Goal: Transaction & Acquisition: Purchase product/service

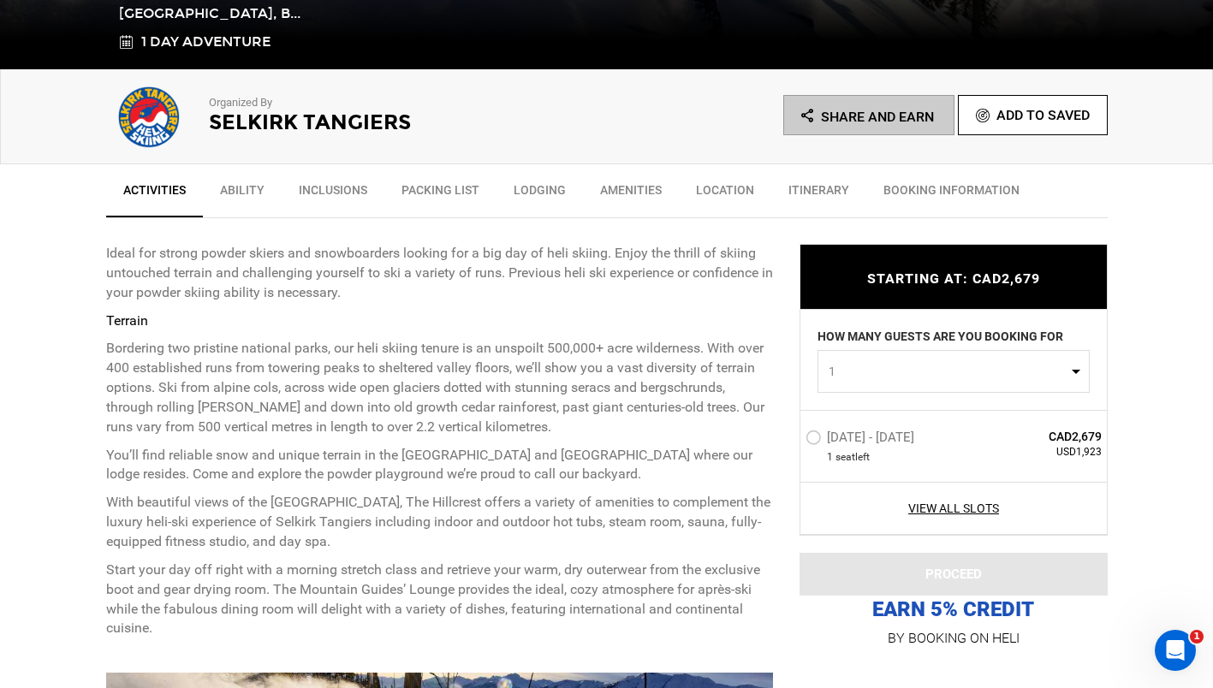
scroll to position [512, 0]
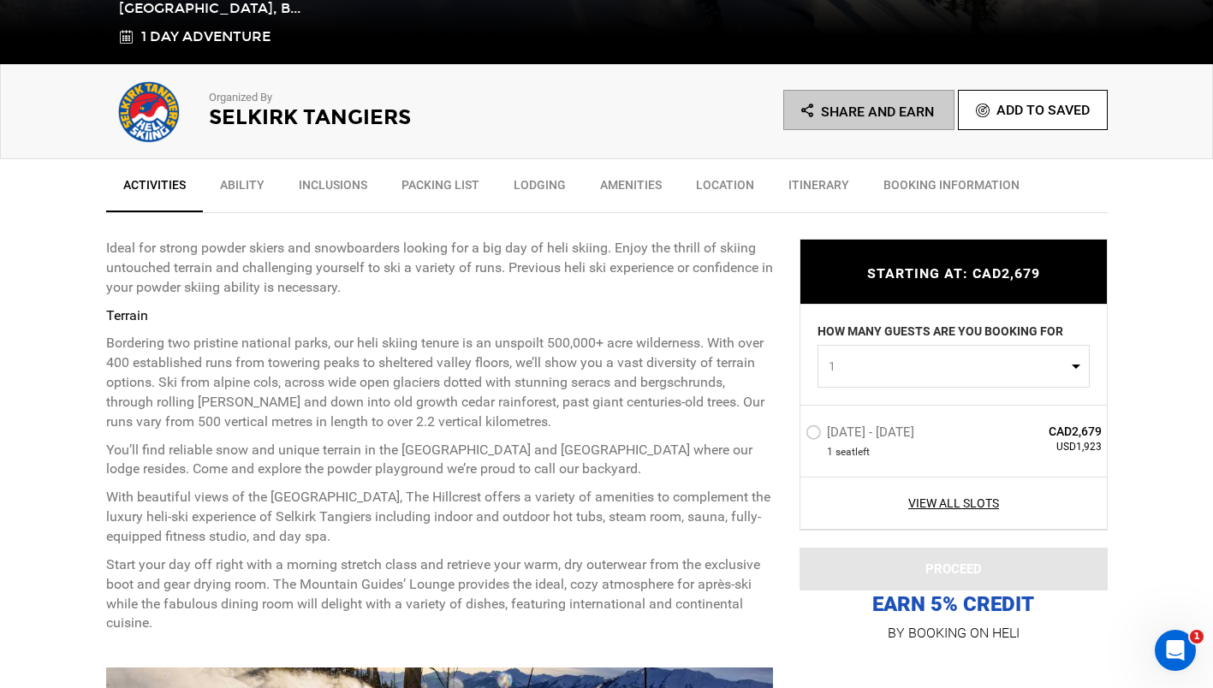
click at [817, 431] on label "[DATE] - [DATE]" at bounding box center [861, 434] width 113 height 21
click at [793, 431] on input "[DATE] - [DATE]" at bounding box center [793, 438] width 0 height 37
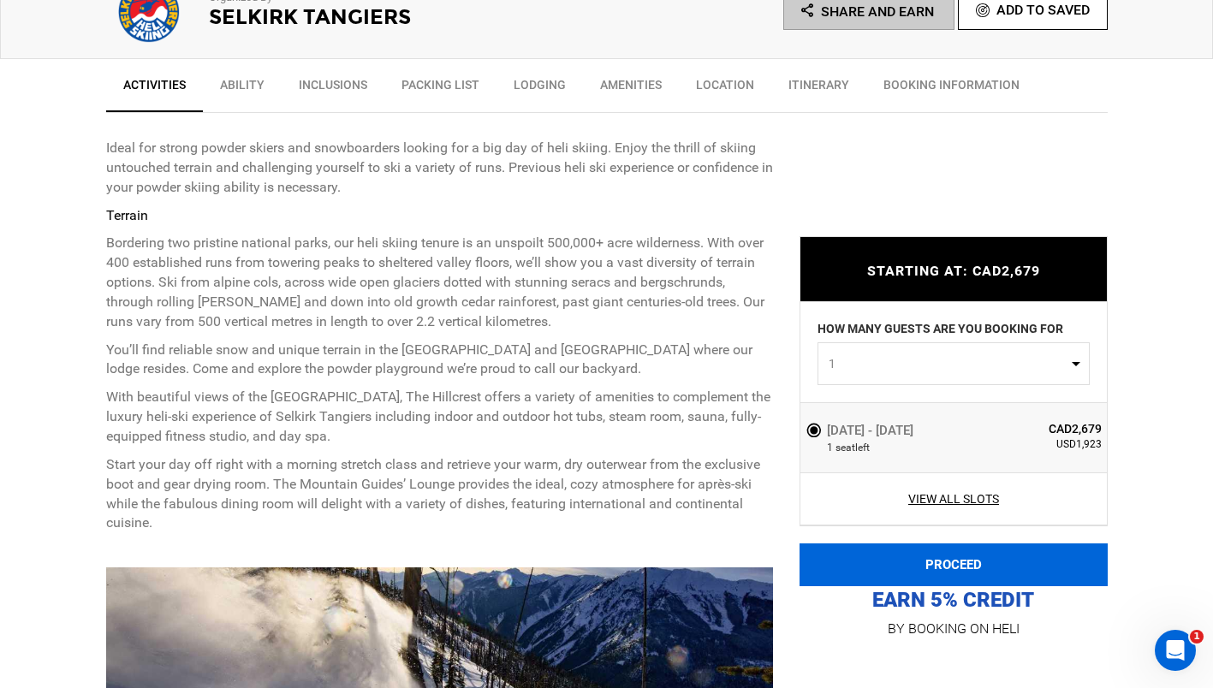
scroll to position [613, 0]
click at [928, 567] on button "PROCEED" at bounding box center [953, 564] width 308 height 43
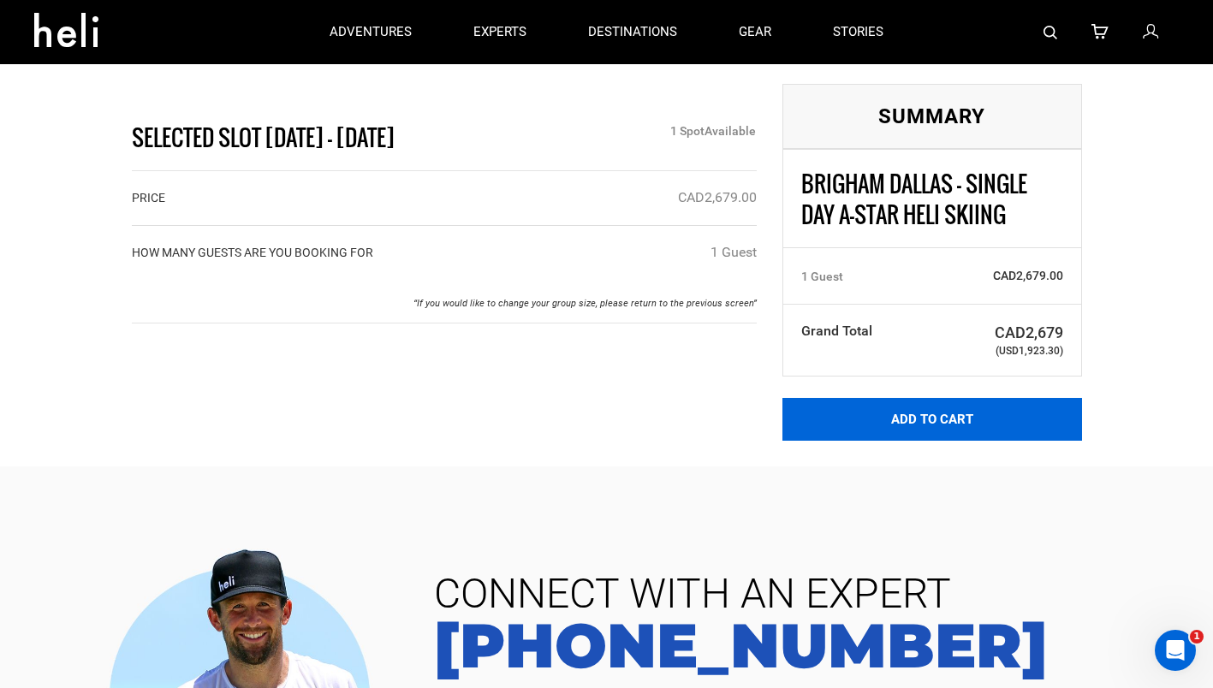
click at [875, 417] on button "Add to Cart" at bounding box center [932, 419] width 300 height 43
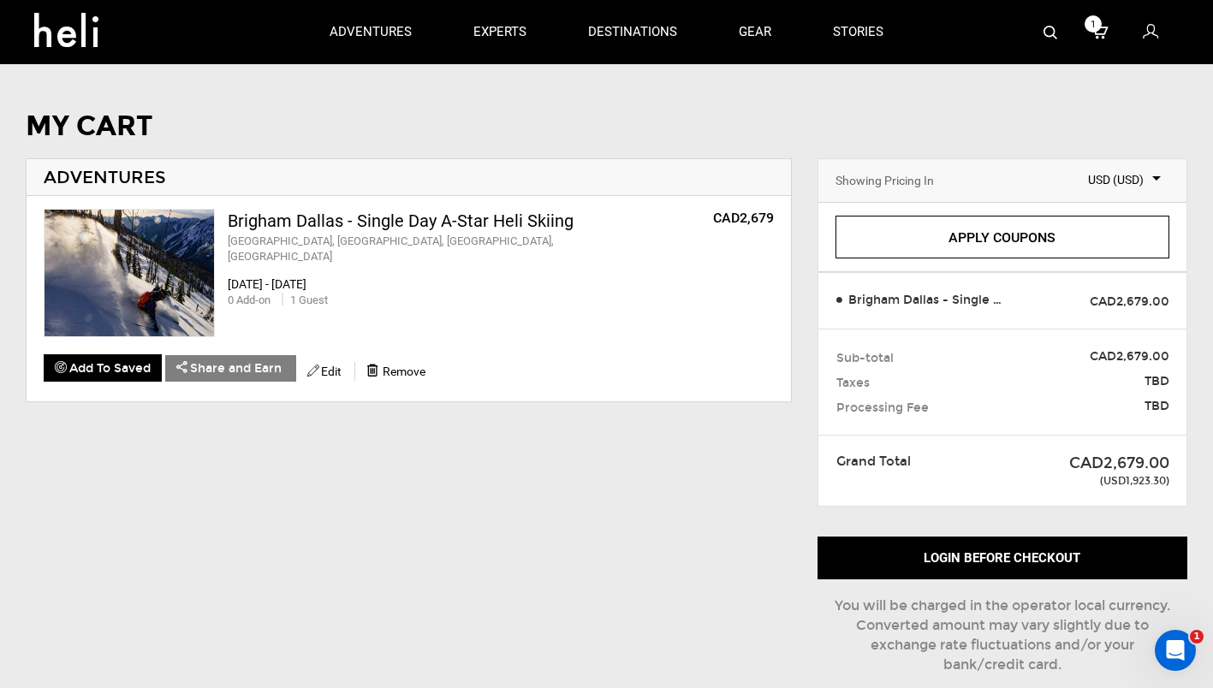
scroll to position [96, 0]
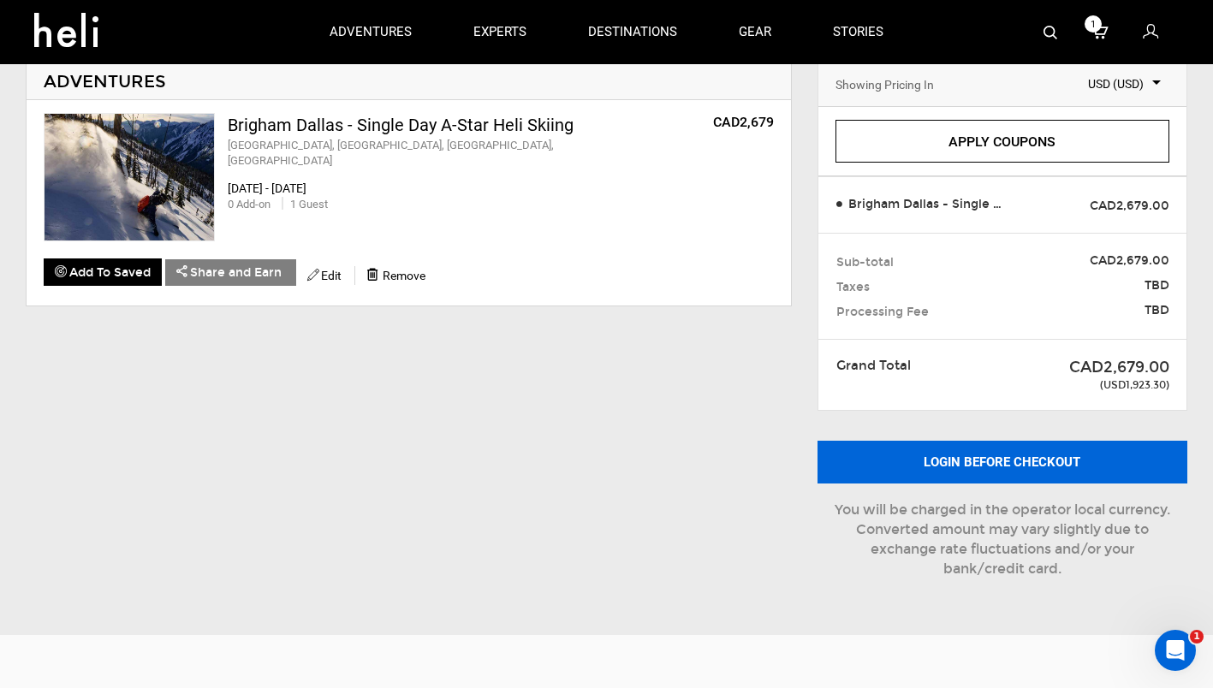
click at [939, 464] on button "Login before checkout" at bounding box center [1002, 462] width 370 height 43
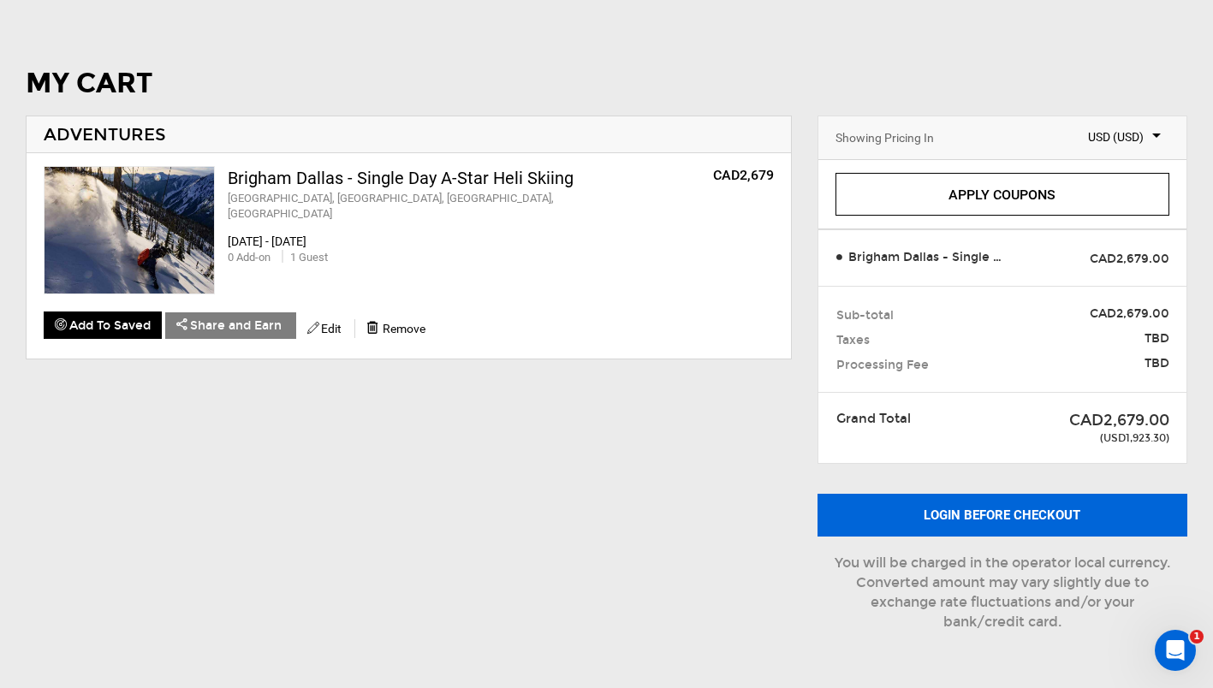
scroll to position [43, 0]
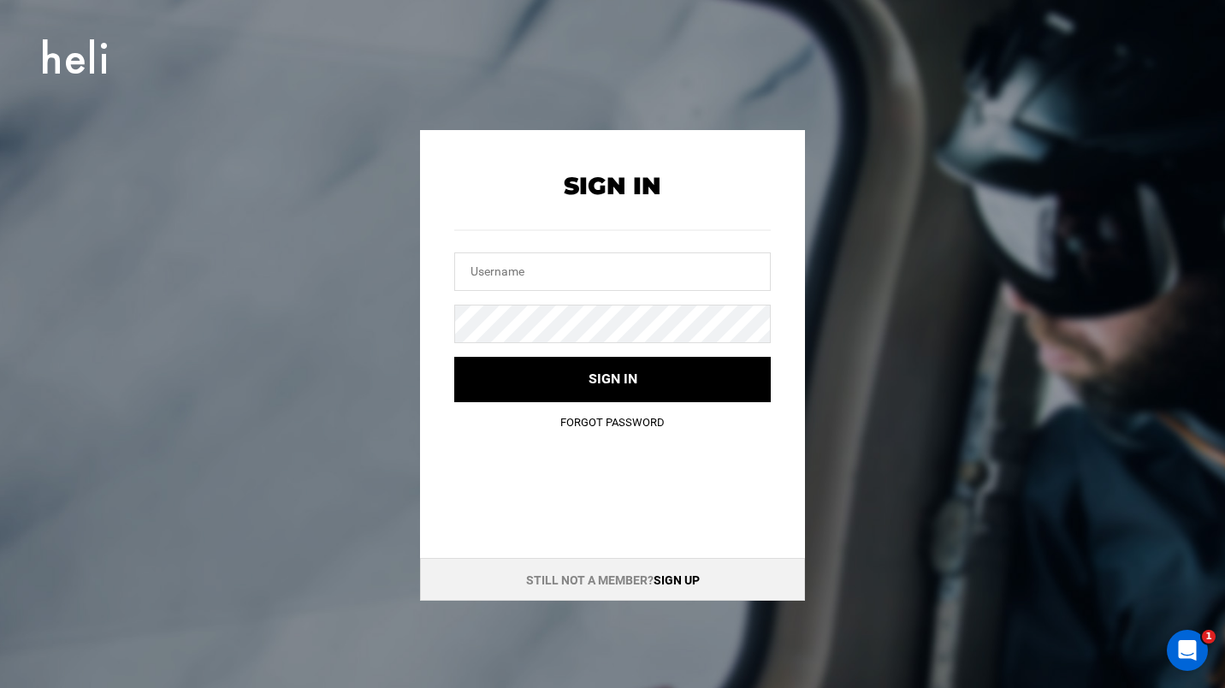
click at [679, 582] on link "Sign up" at bounding box center [677, 580] width 46 height 14
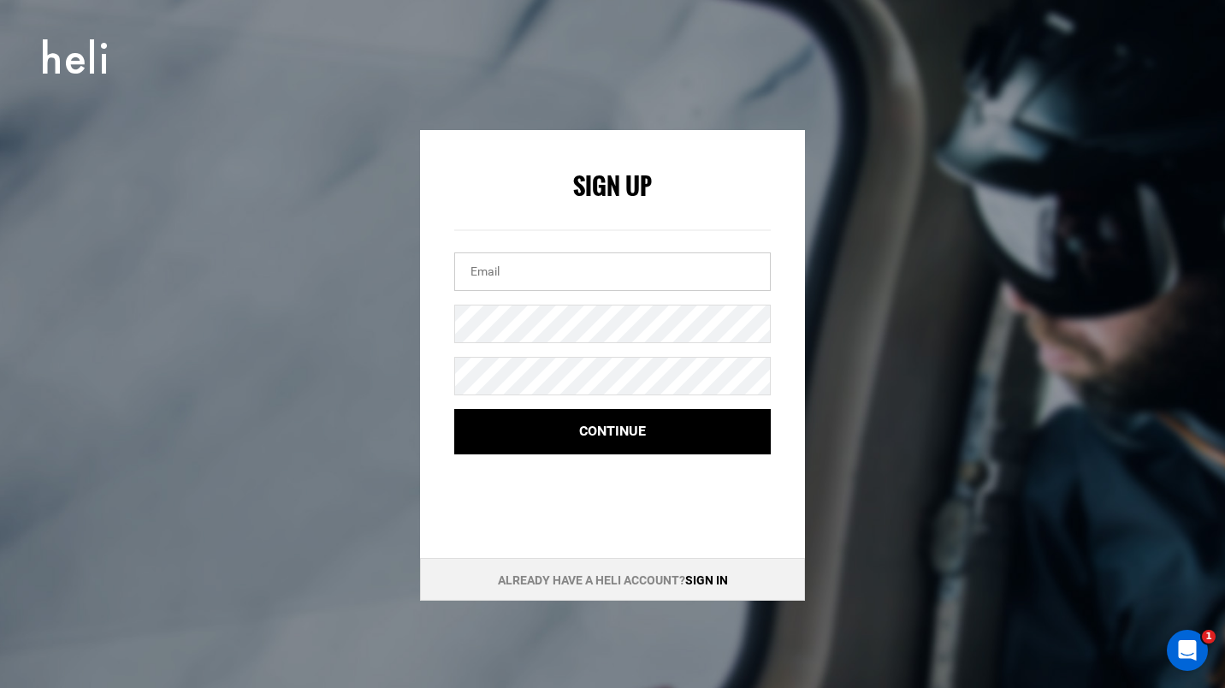
click at [562, 275] on input "email" at bounding box center [612, 271] width 317 height 39
type input "[EMAIL_ADDRESS][DOMAIN_NAME]"
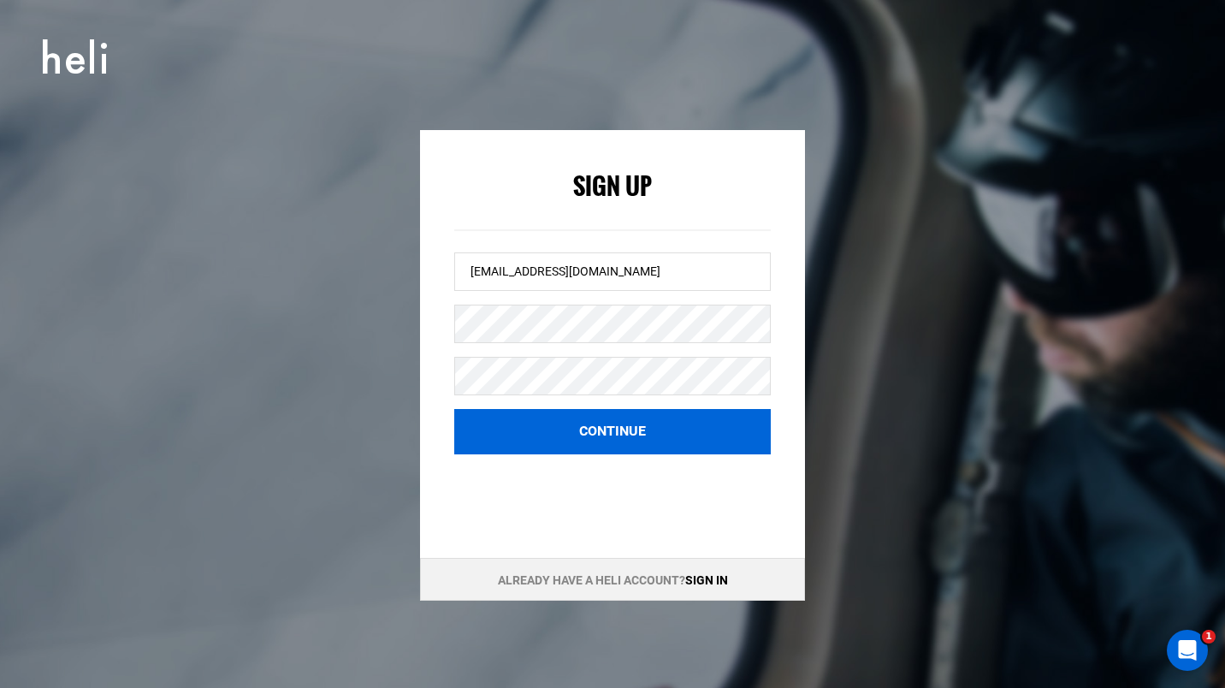
click at [607, 427] on button "Continue" at bounding box center [612, 431] width 317 height 45
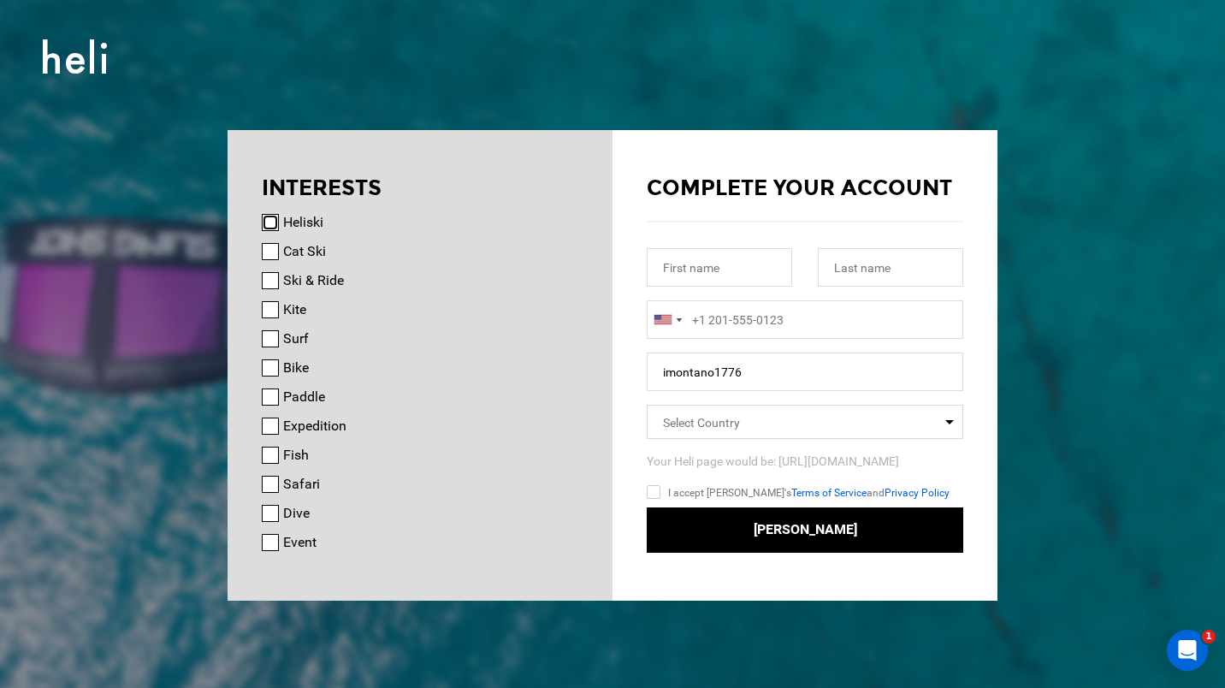
click at [270, 228] on input "Heliski" at bounding box center [270, 222] width 17 height 17
checkbox input "true"
click at [745, 267] on input "text" at bounding box center [719, 267] width 145 height 39
type input "[PERSON_NAME]"
type input "m"
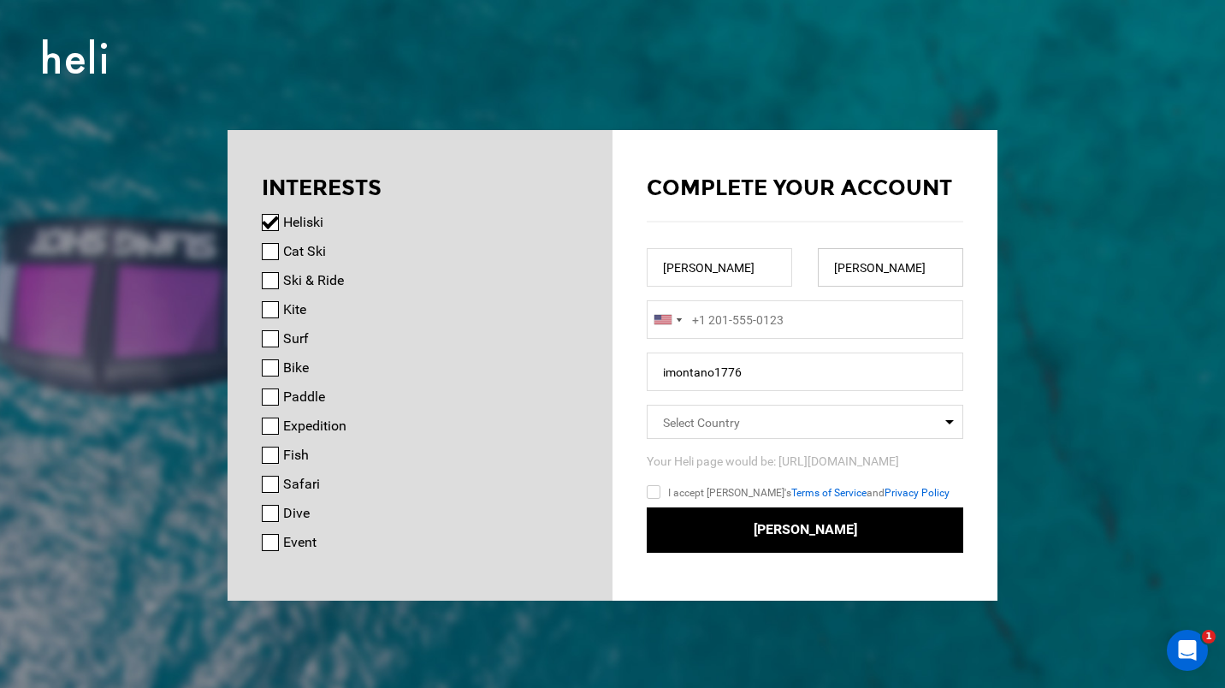
type input "[PERSON_NAME]"
click at [733, 321] on input "+1" at bounding box center [805, 319] width 317 height 39
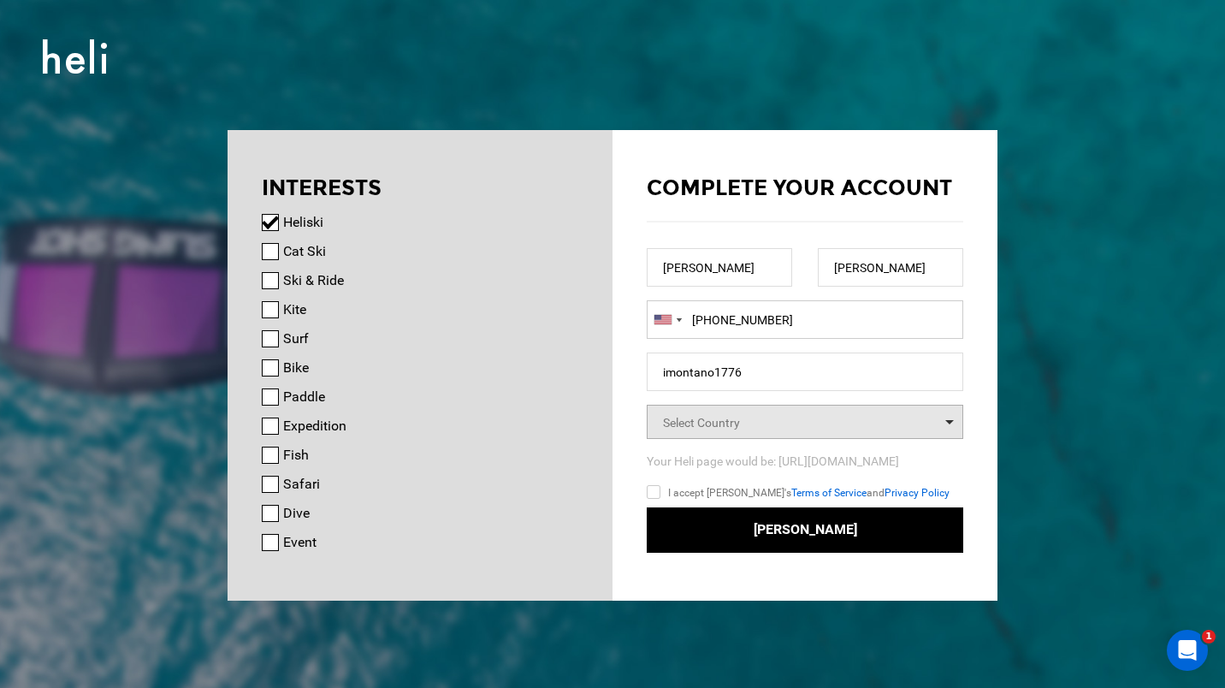
type input "[PHONE_NUMBER]"
click at [721, 420] on span "Select Country" at bounding box center [701, 423] width 77 height 14
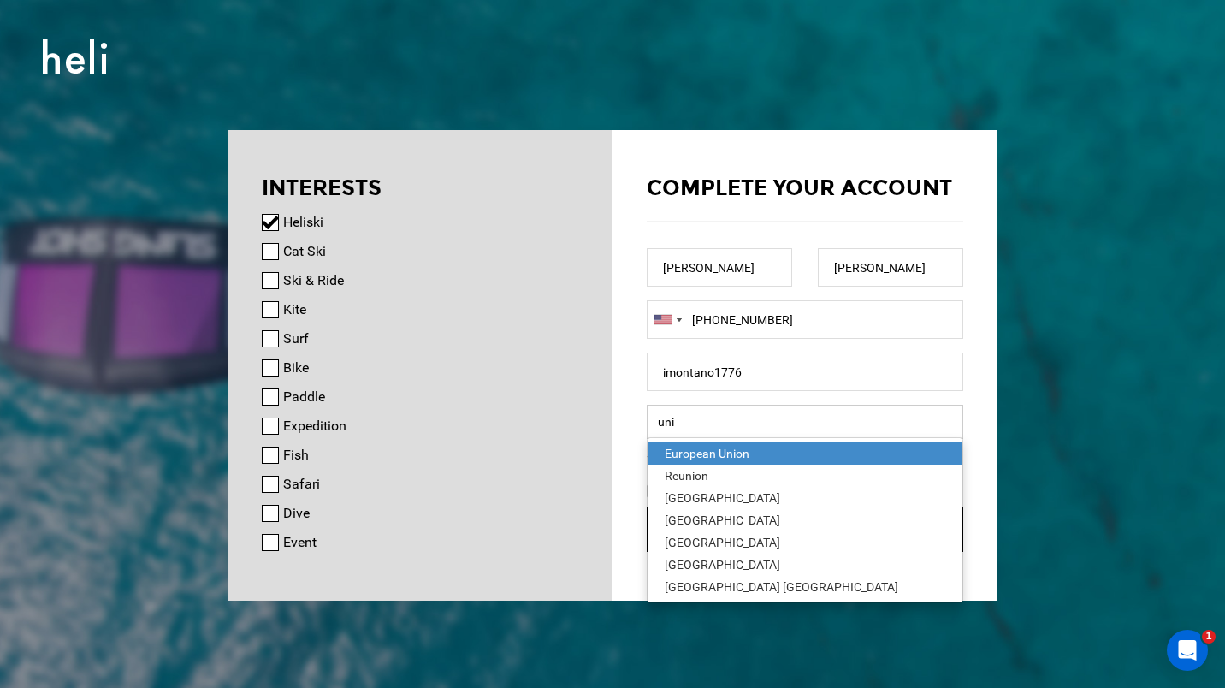
type input "[GEOGRAPHIC_DATA]"
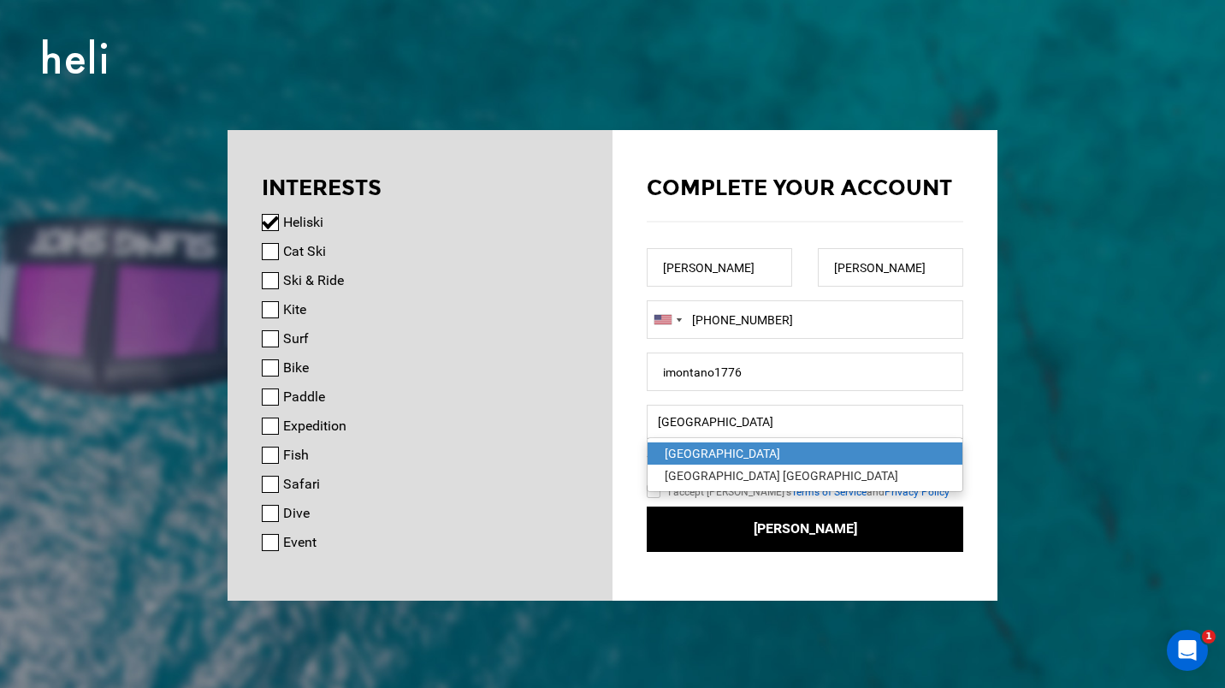
click at [745, 446] on div "[GEOGRAPHIC_DATA]" at bounding box center [805, 453] width 281 height 17
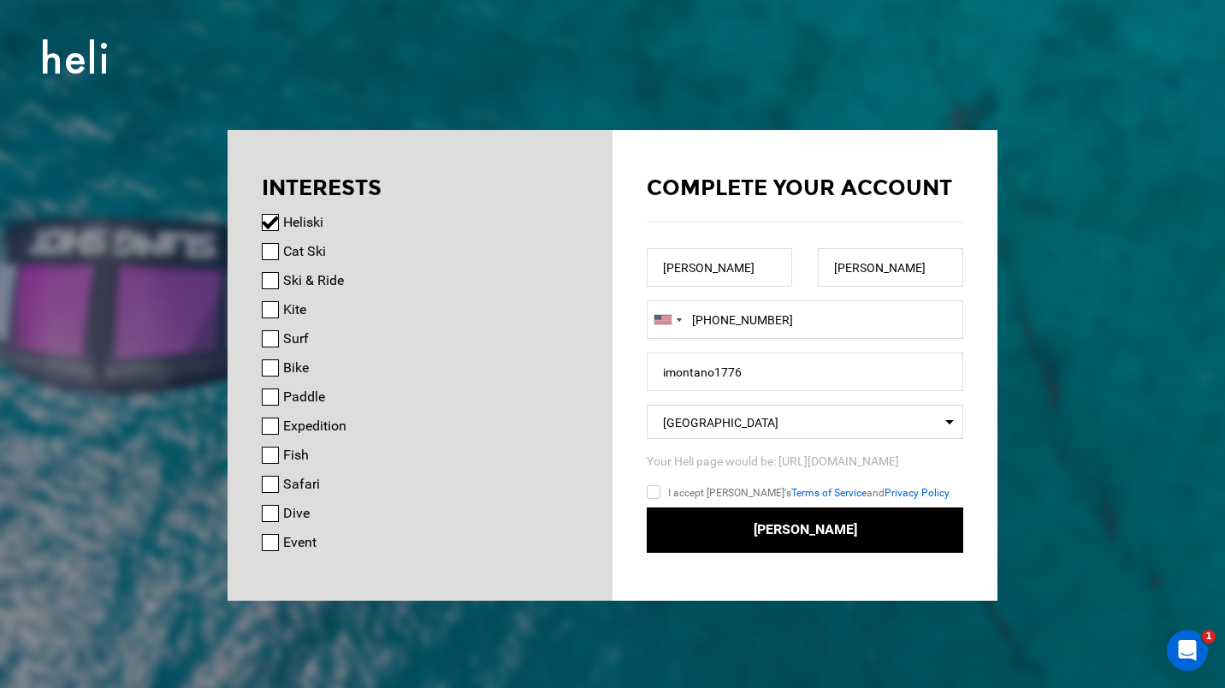
click at [656, 496] on input "I accept [PERSON_NAME]'s Terms of Service and Privacy Policy" at bounding box center [678, 495] width 63 height 25
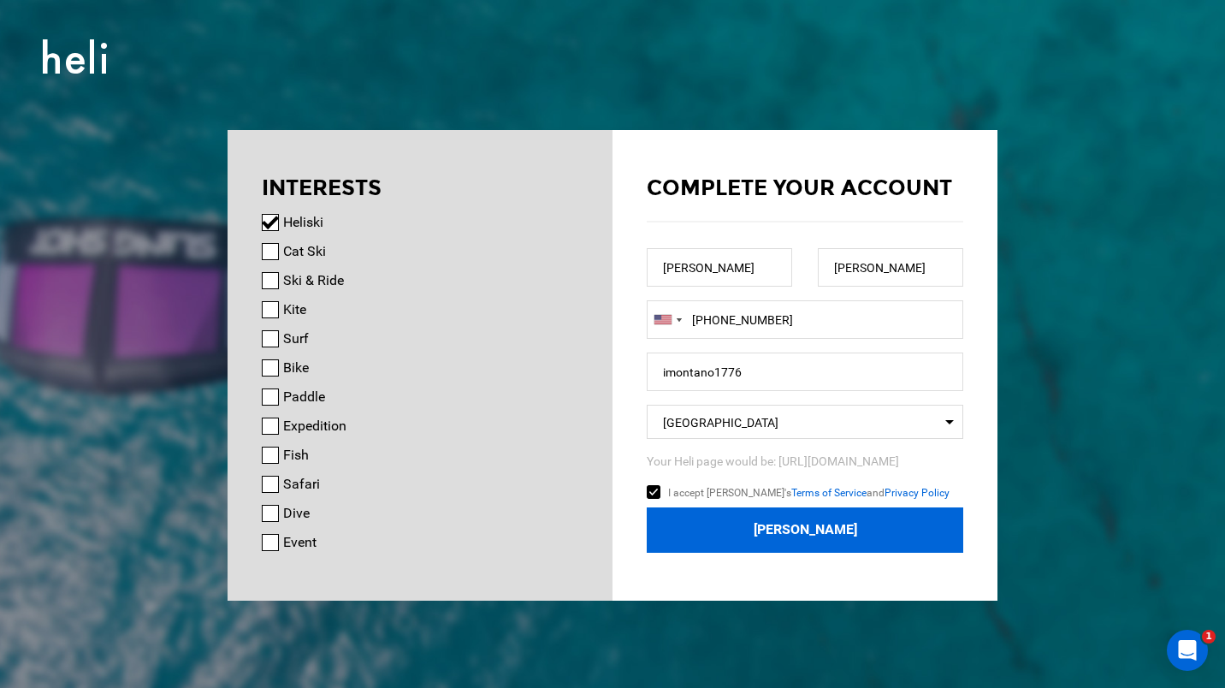
click at [689, 515] on button "[PERSON_NAME]" at bounding box center [805, 529] width 317 height 45
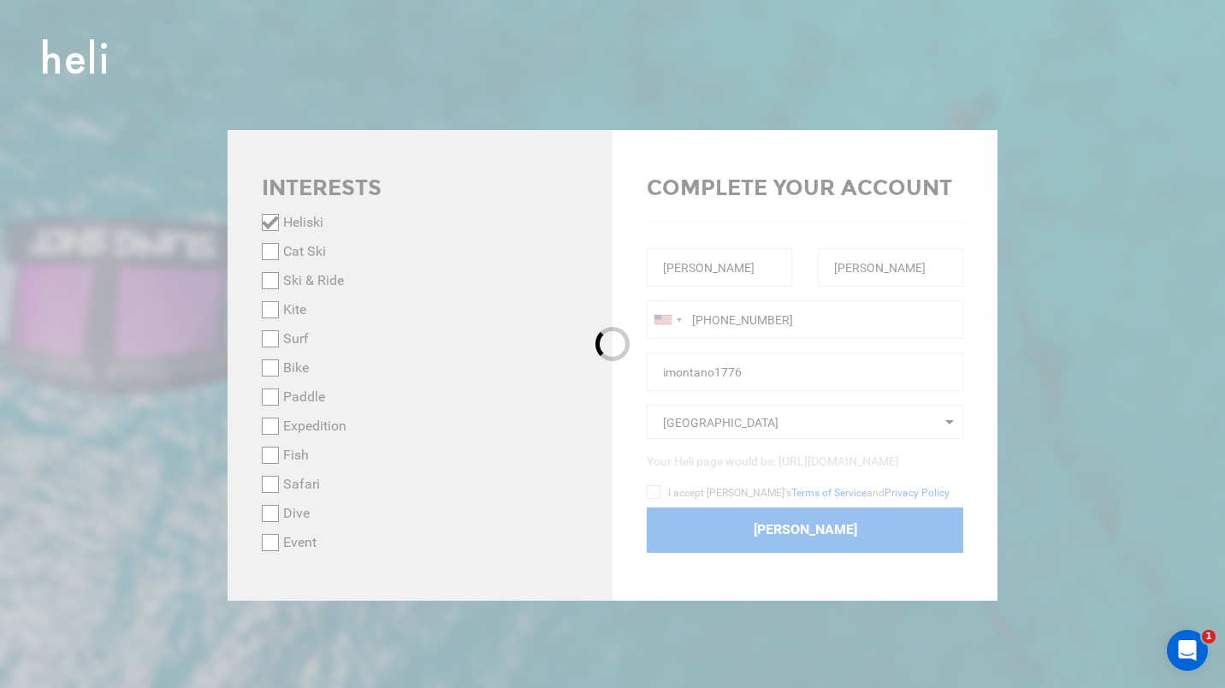
checkbox input "false"
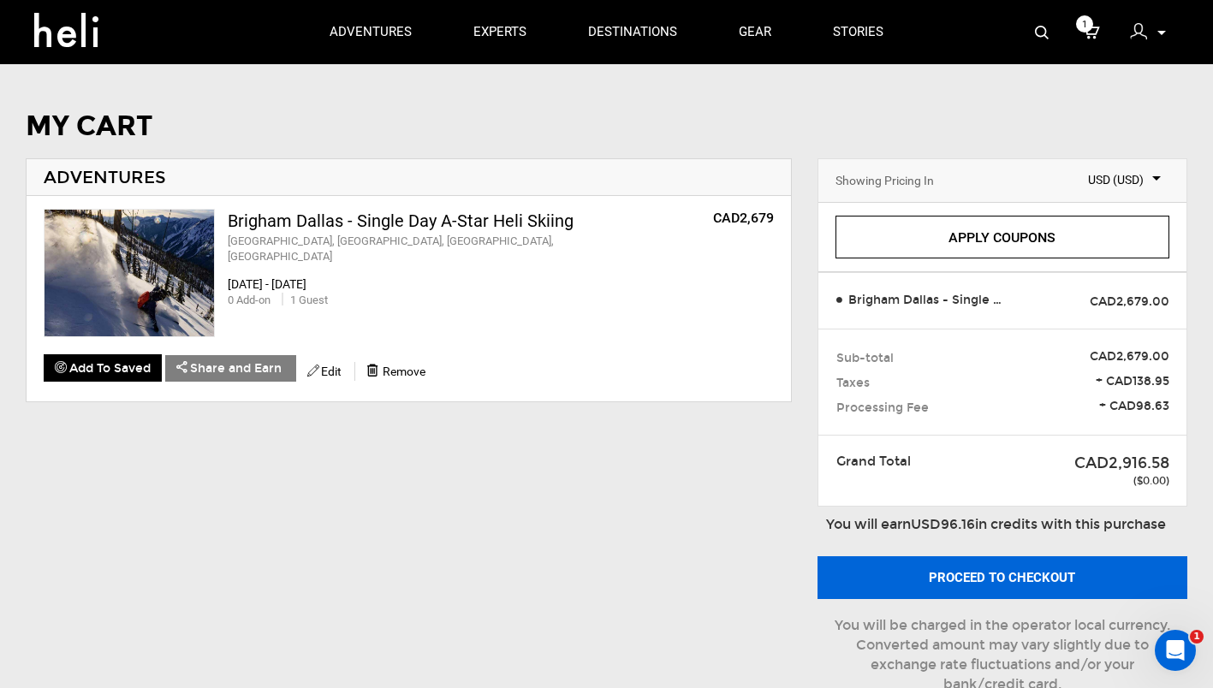
click at [999, 567] on button "Proceed to checkout" at bounding box center [1002, 577] width 370 height 43
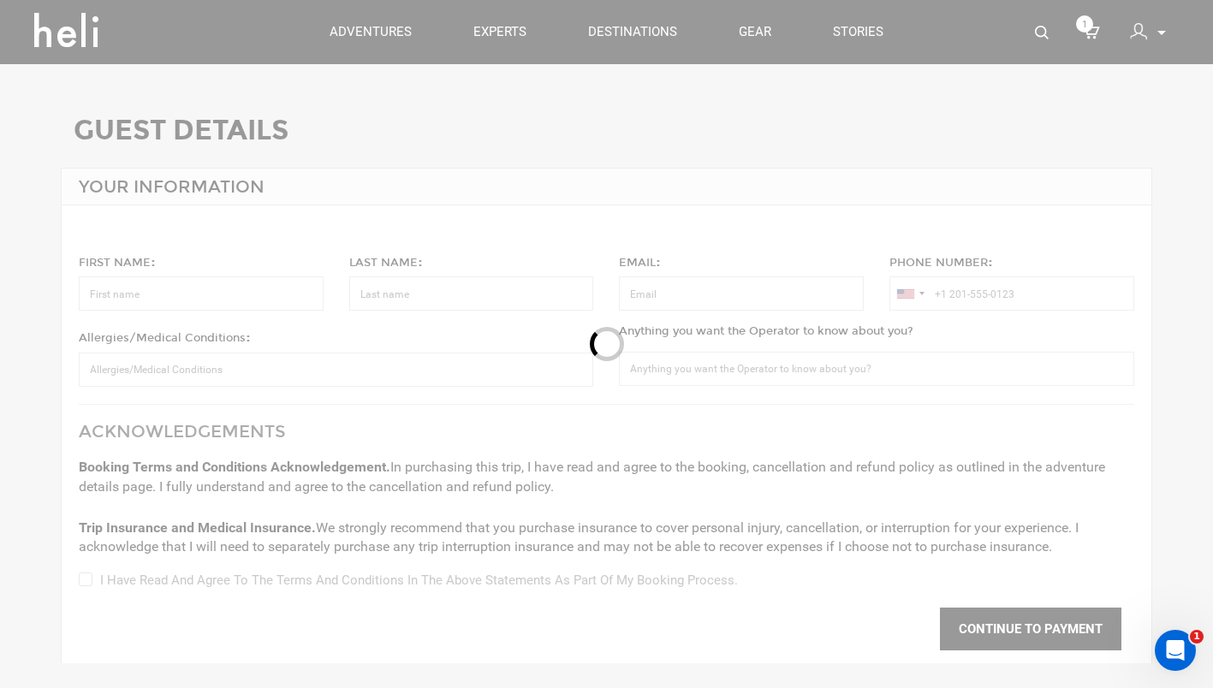
type input "[PERSON_NAME]"
type input "[EMAIL_ADDRESS][DOMAIN_NAME]"
type input "+1 480-274-8643"
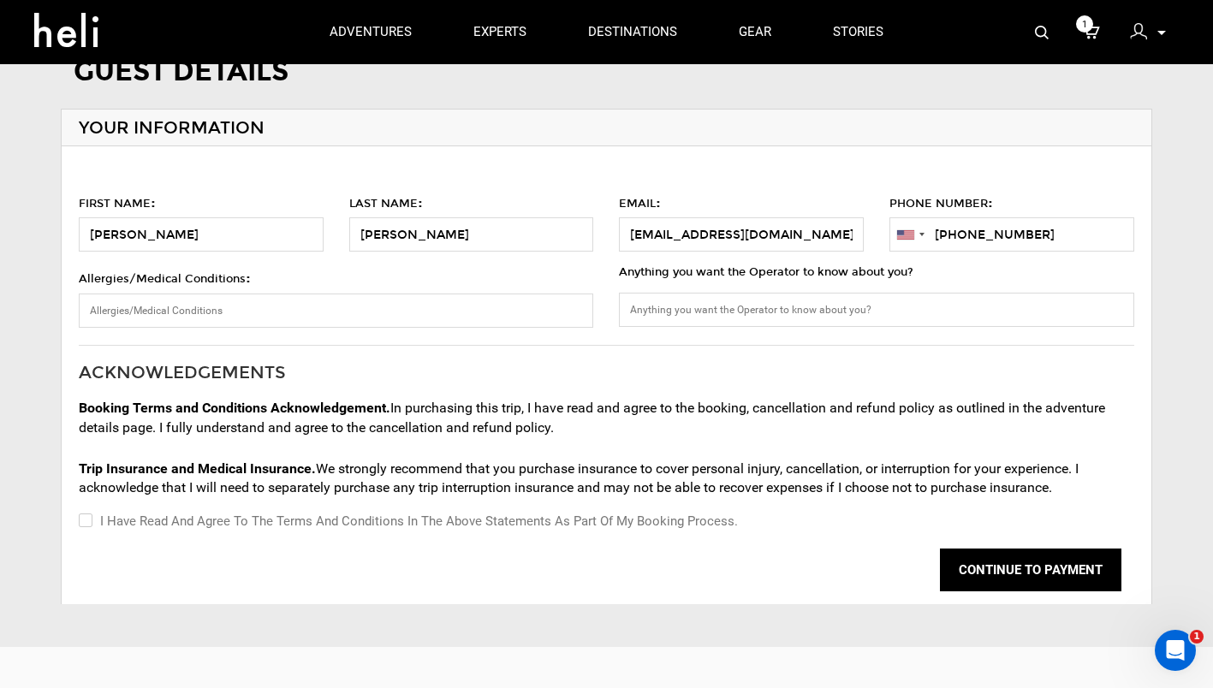
scroll to position [62, 0]
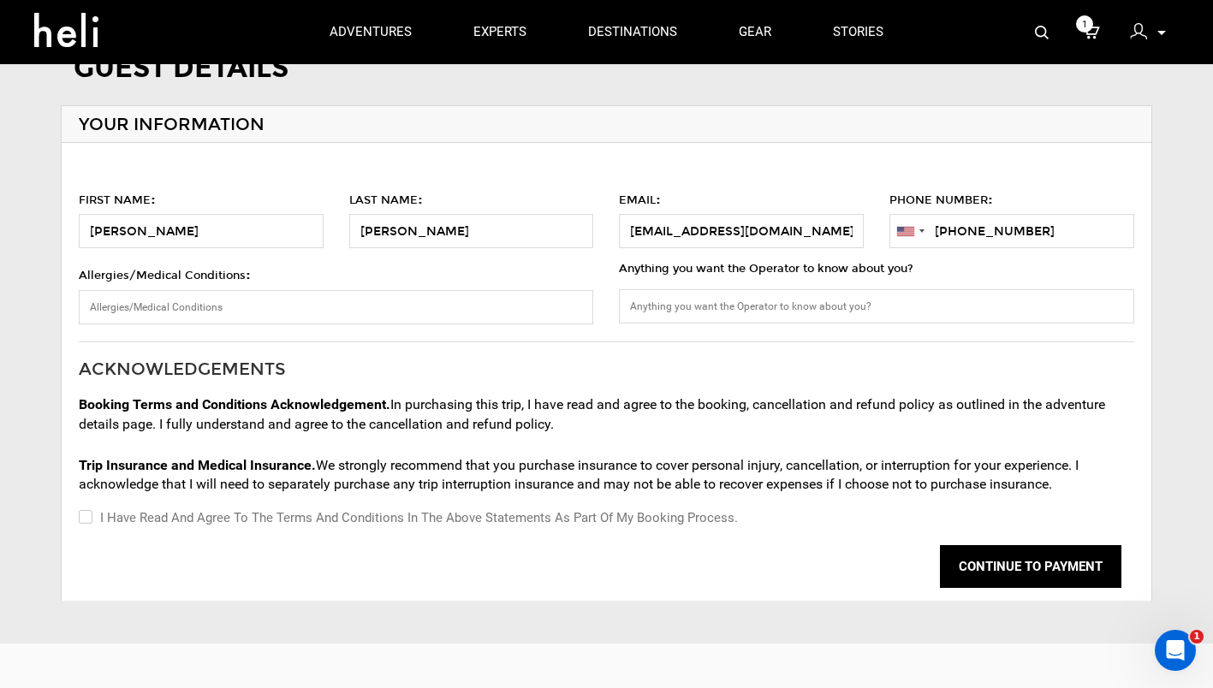
click at [96, 514] on label "I have read and agree to the terms and conditions in the above statements as pa…" at bounding box center [408, 517] width 659 height 21
click at [90, 514] on input "I have read and agree to the terms and conditions in the above statements as pa…" at bounding box center [84, 517] width 11 height 21
checkbox input "true"
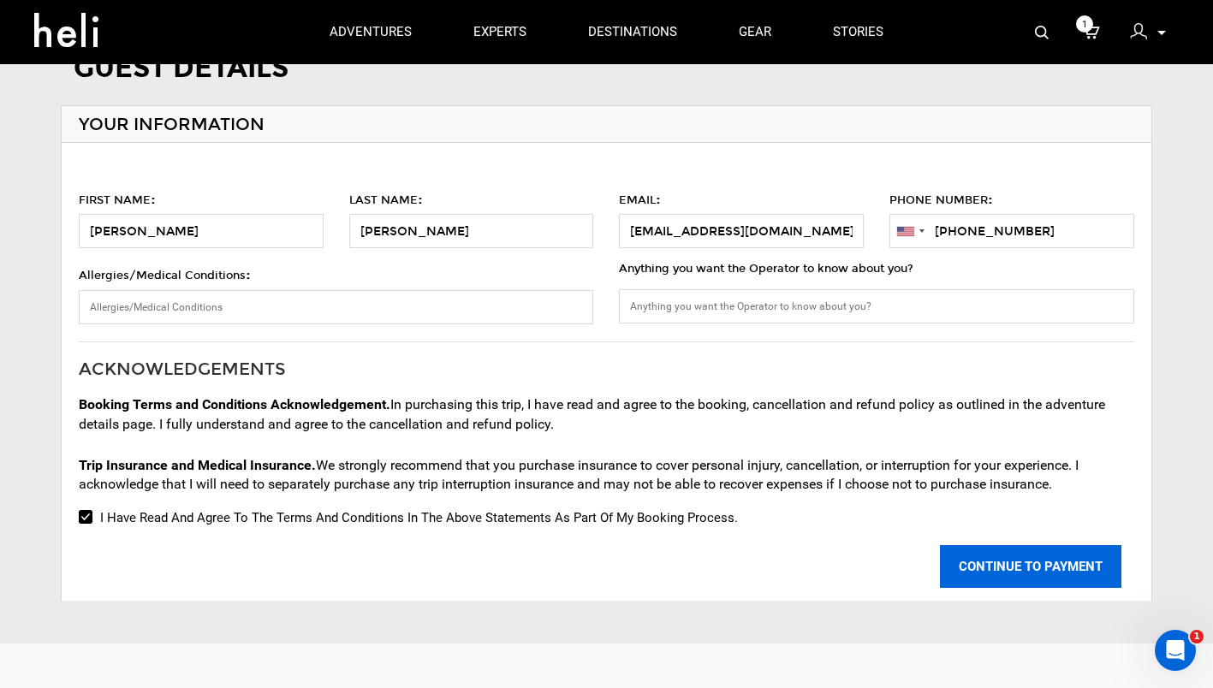
click at [1031, 568] on button "CONTINUE TO PAYMENT" at bounding box center [1030, 566] width 181 height 43
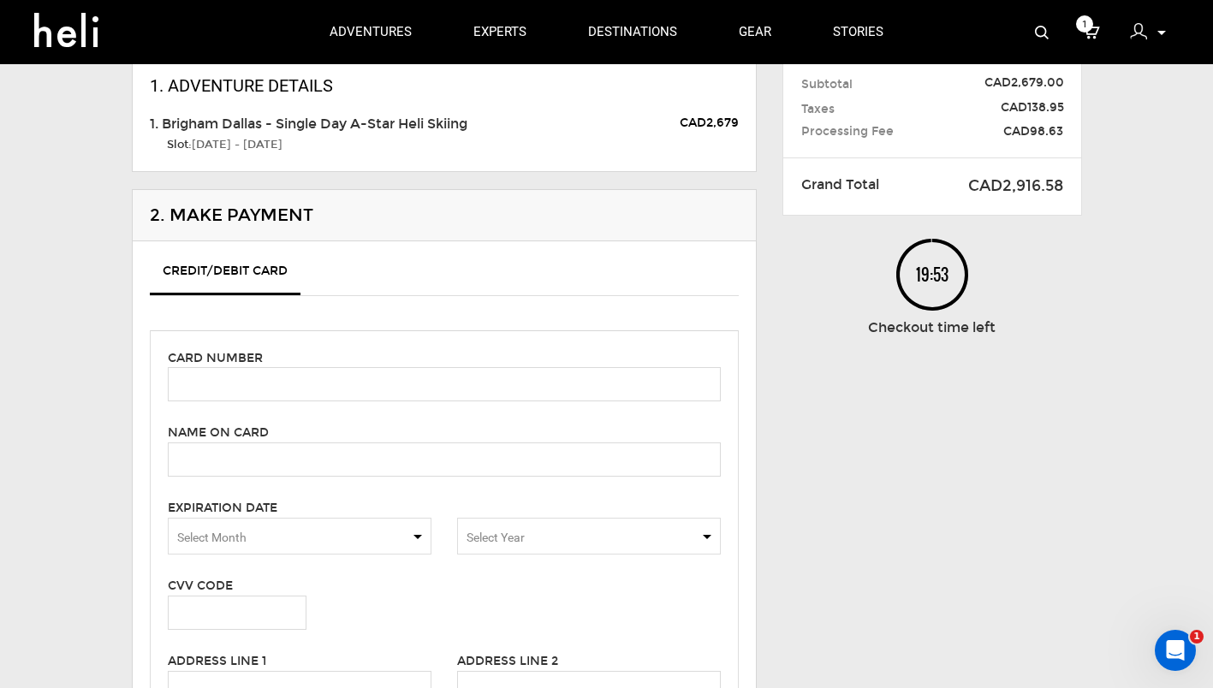
scroll to position [117, 0]
click at [340, 393] on input "text" at bounding box center [444, 383] width 553 height 34
type input "4147 0978 3538 6329"
click at [238, 461] on input "text" at bounding box center [444, 459] width 553 height 34
click at [233, 458] on input "Isaac montano" at bounding box center [444, 459] width 553 height 34
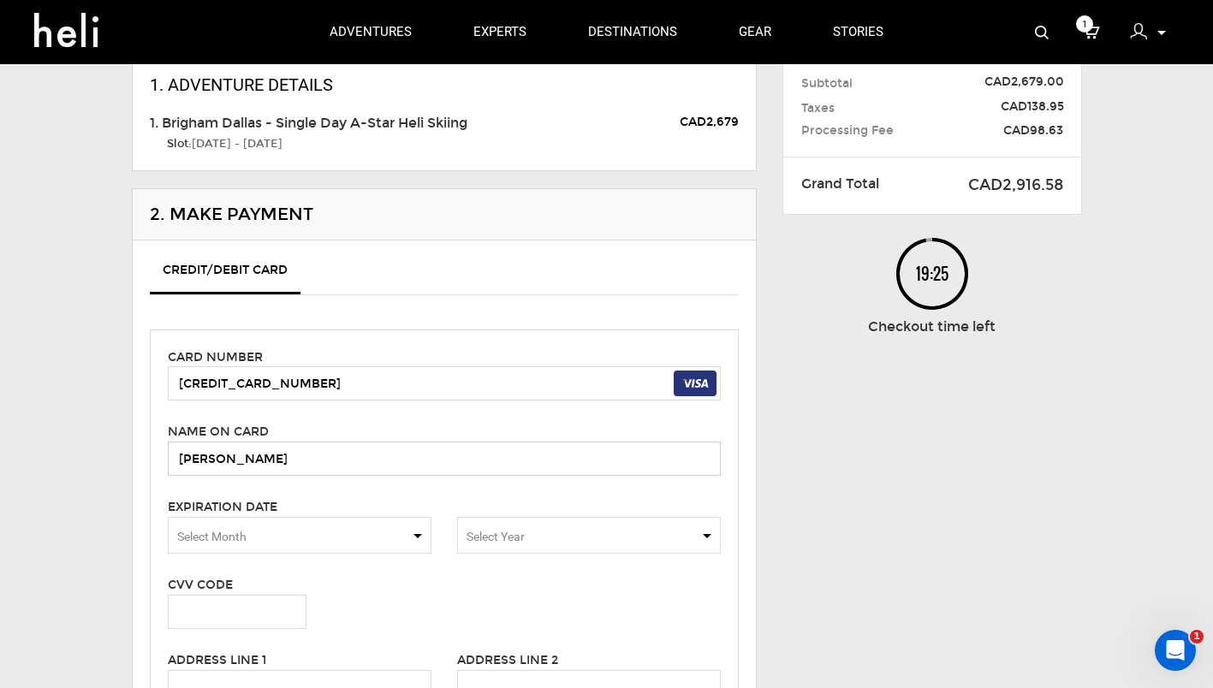
type input "Isaac Montano"
click at [343, 535] on span "Select Month" at bounding box center [300, 535] width 264 height 37
click at [254, 616] on span "11" at bounding box center [300, 621] width 262 height 34
click at [492, 531] on span "Select Year" at bounding box center [495, 537] width 58 height 14
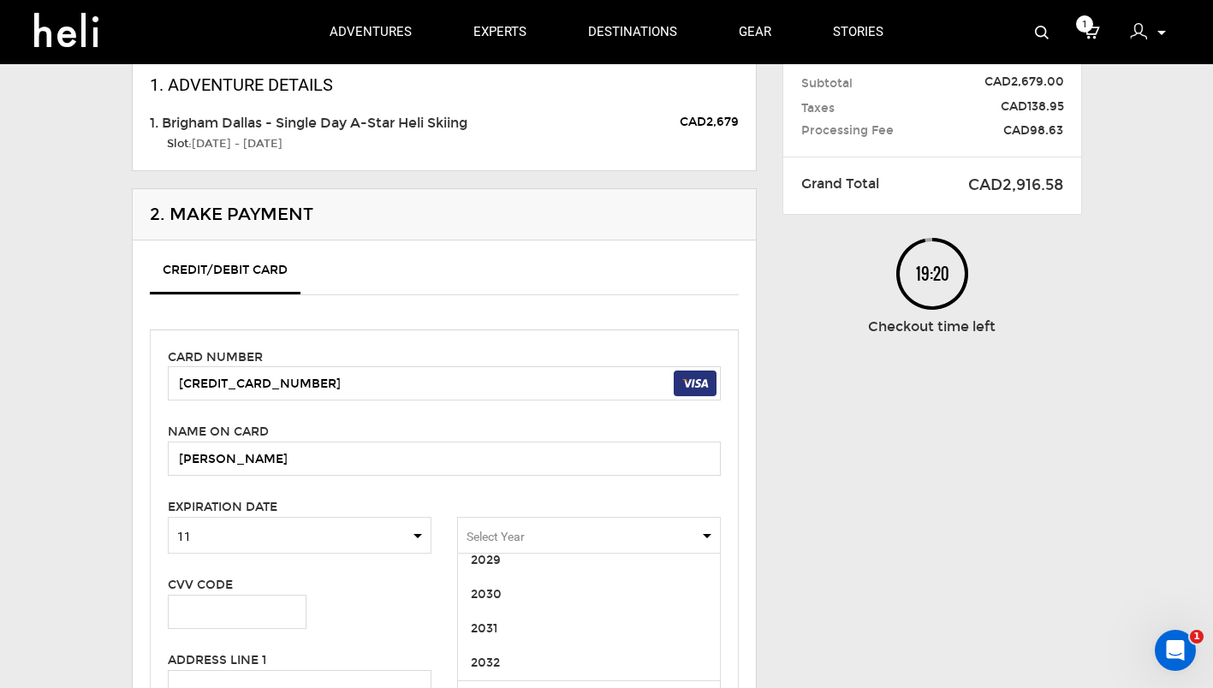
scroll to position [152, 0]
click at [526, 575] on span "2029" at bounding box center [589, 560] width 262 height 34
click at [229, 622] on input "text" at bounding box center [237, 612] width 139 height 34
type input "718"
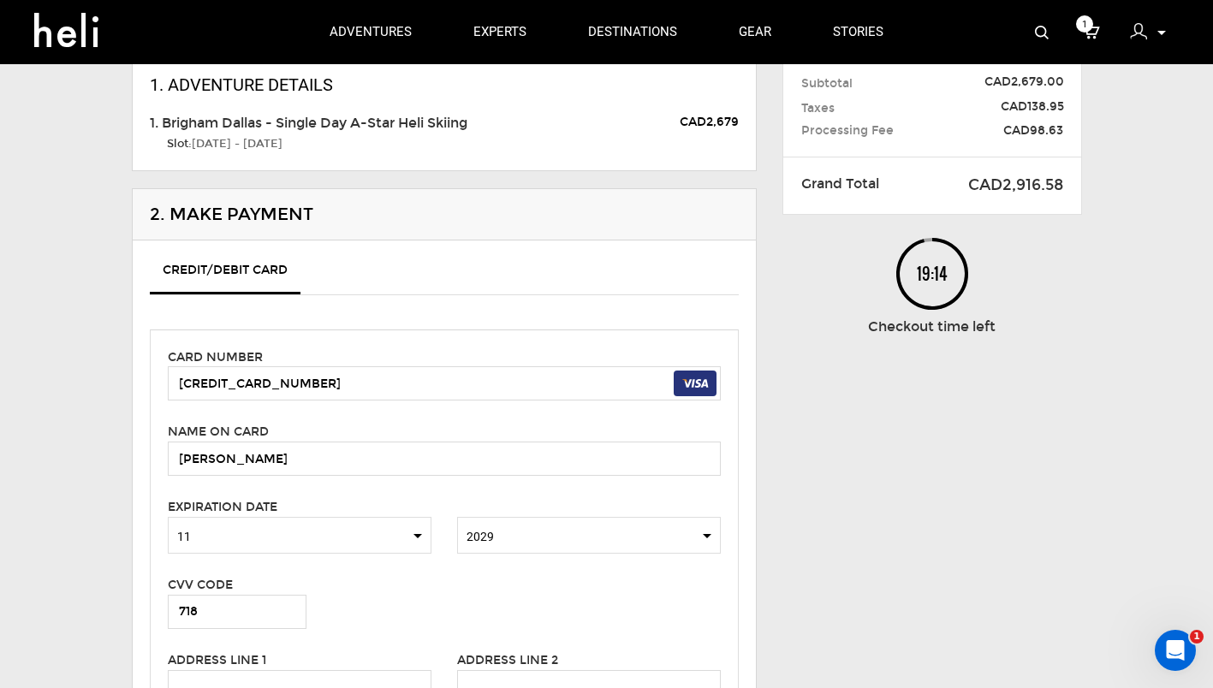
click at [349, 606] on div "CVV Code 718" at bounding box center [323, 602] width 337 height 54
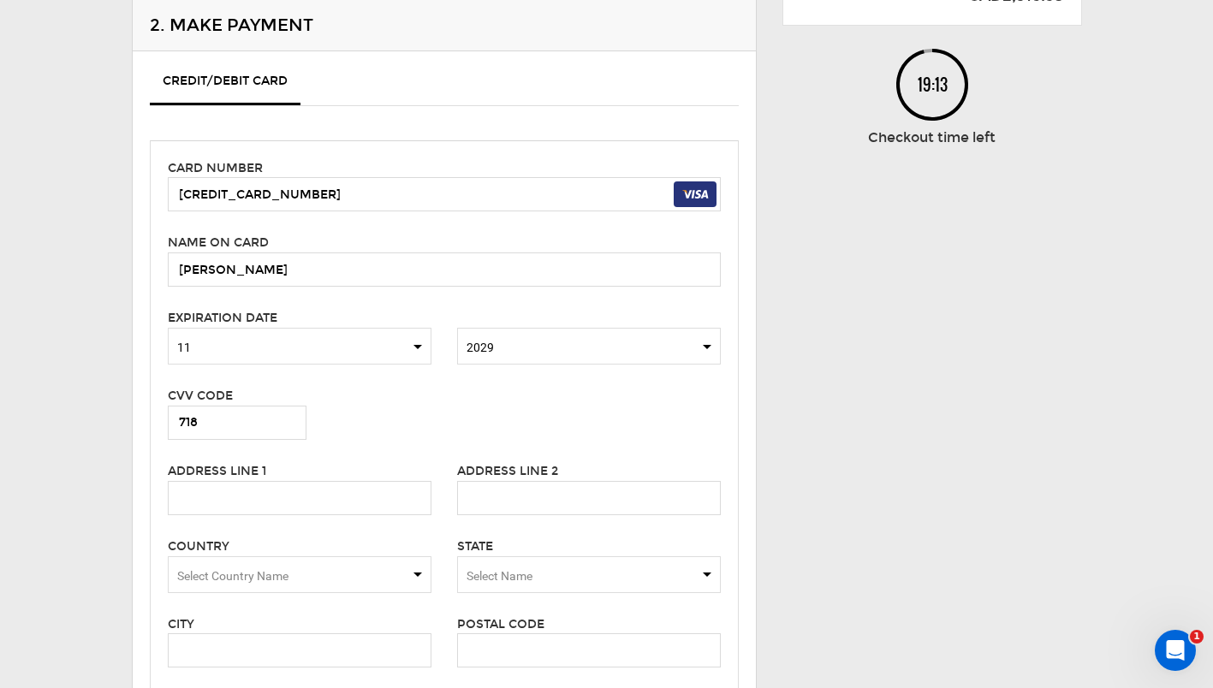
scroll to position [307, 0]
click at [272, 496] on input "text" at bounding box center [300, 497] width 264 height 34
type input "6601 E Mcdowel Rd"
click at [492, 484] on input "text" at bounding box center [589, 497] width 264 height 34
type input "Unit 4030"
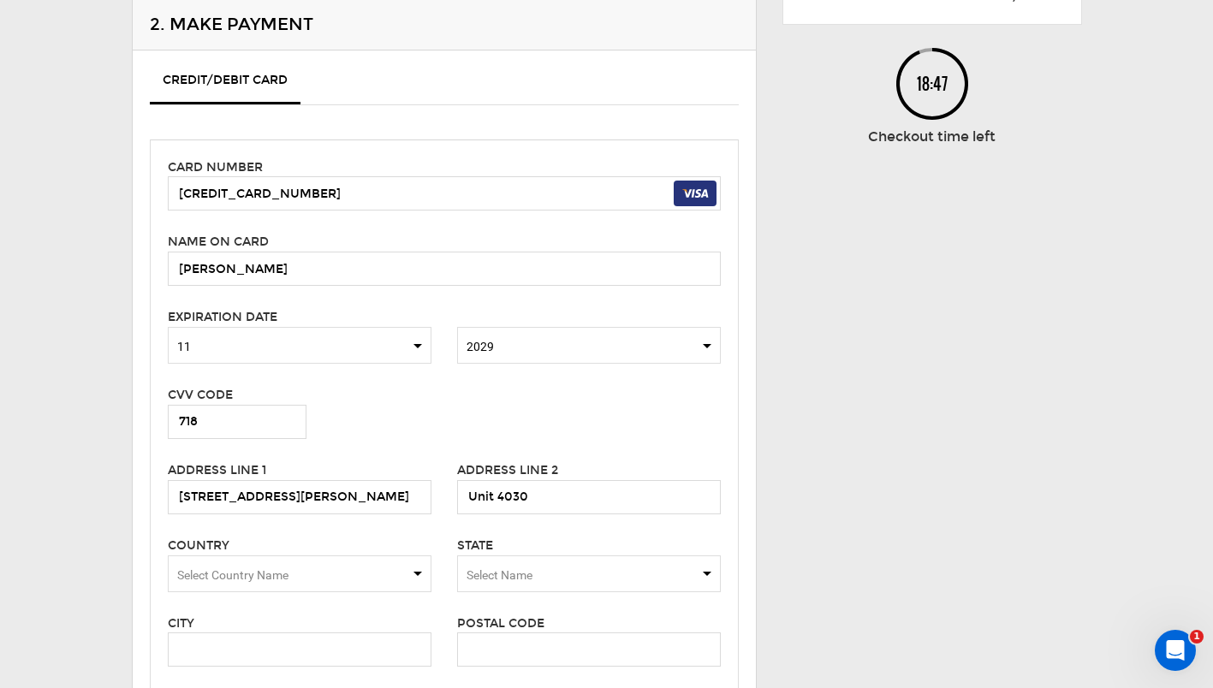
click at [271, 584] on span "Select Country Name" at bounding box center [300, 573] width 264 height 37
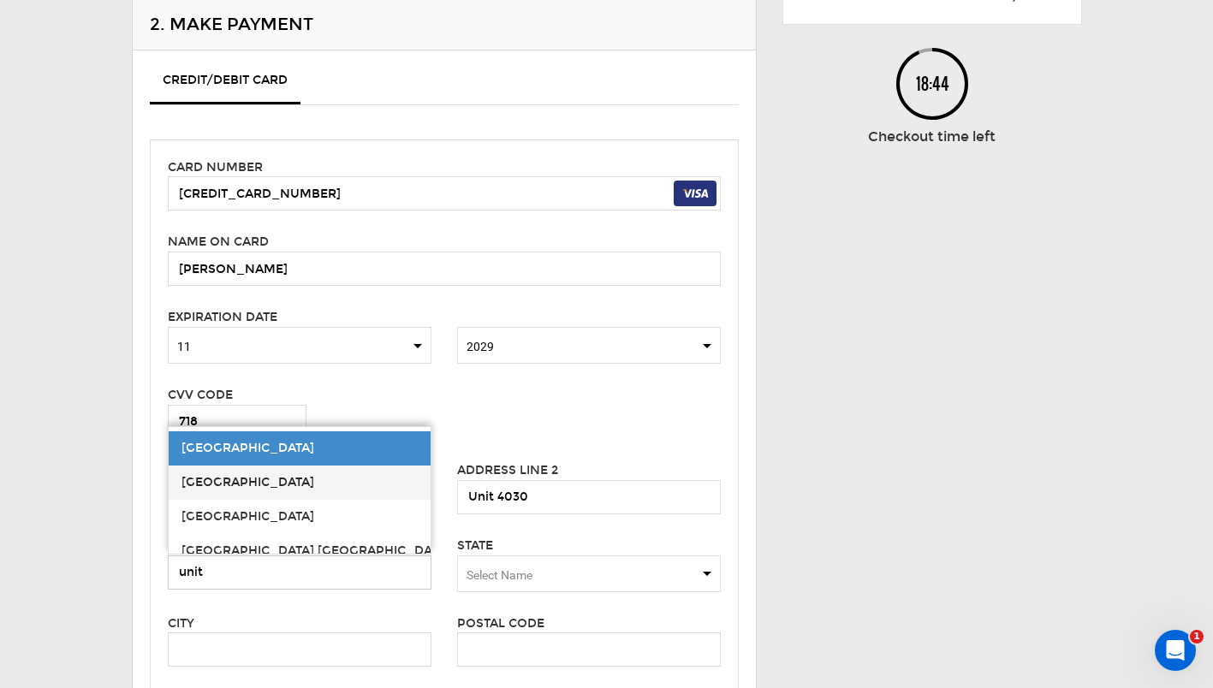
type input "unit"
click at [195, 482] on span "[GEOGRAPHIC_DATA]" at bounding box center [247, 482] width 133 height 15
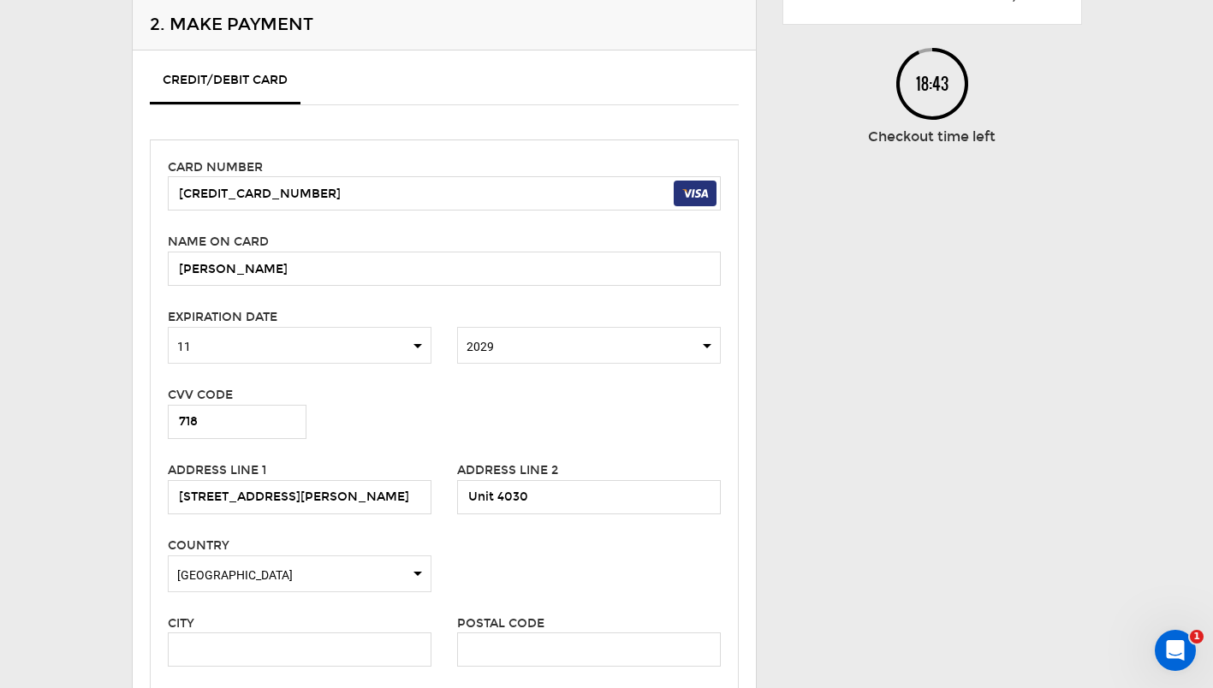
click at [316, 582] on span "[GEOGRAPHIC_DATA]" at bounding box center [299, 575] width 245 height 17
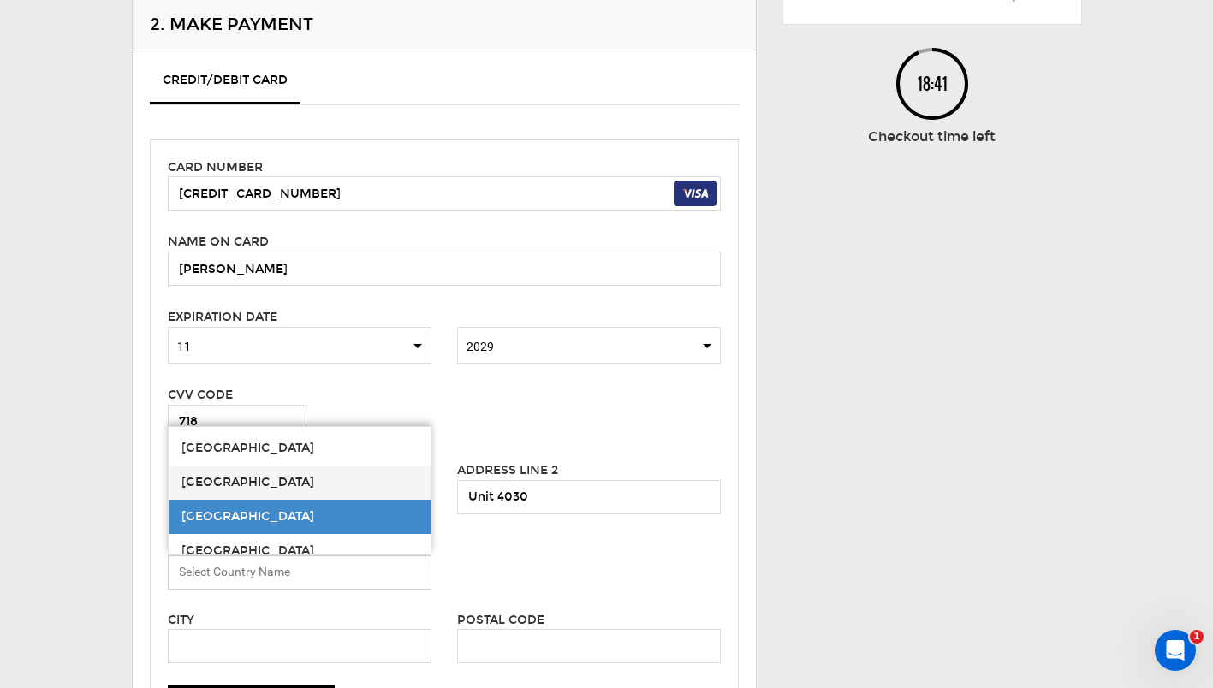
scroll to position [7805, 0]
click at [250, 542] on span "[GEOGRAPHIC_DATA]" at bounding box center [300, 550] width 262 height 34
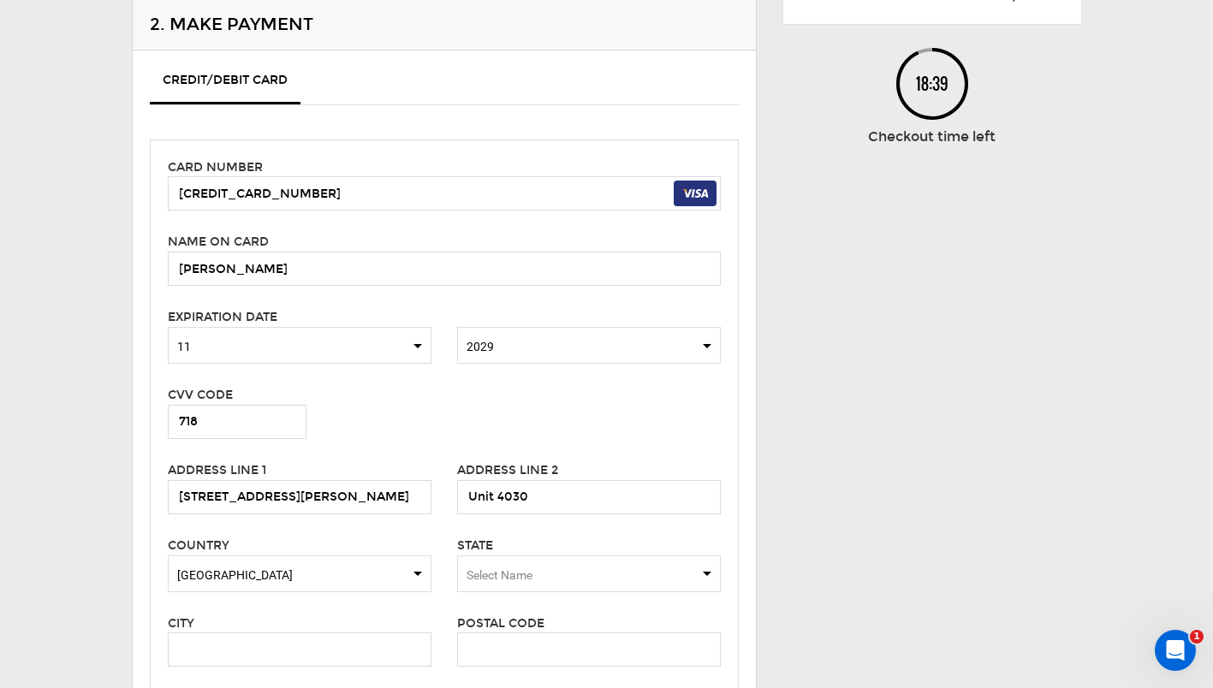
click at [496, 571] on span "Select Name" at bounding box center [499, 575] width 66 height 14
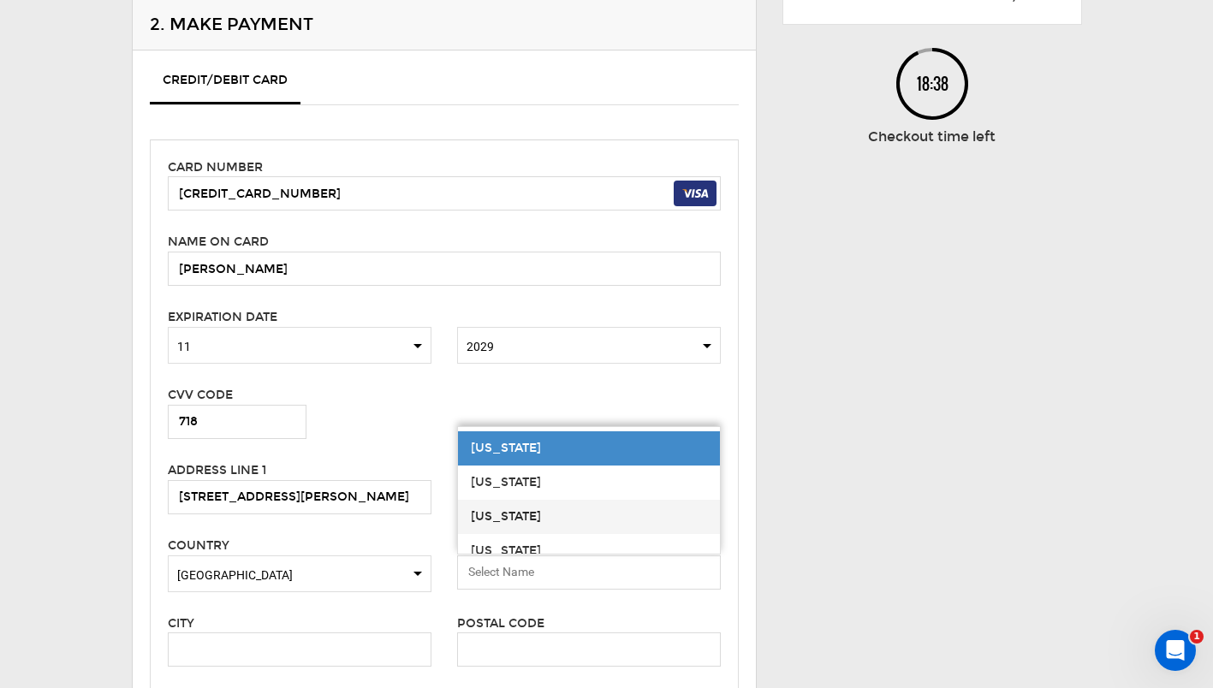
click at [501, 511] on div "Arizona" at bounding box center [589, 516] width 236 height 17
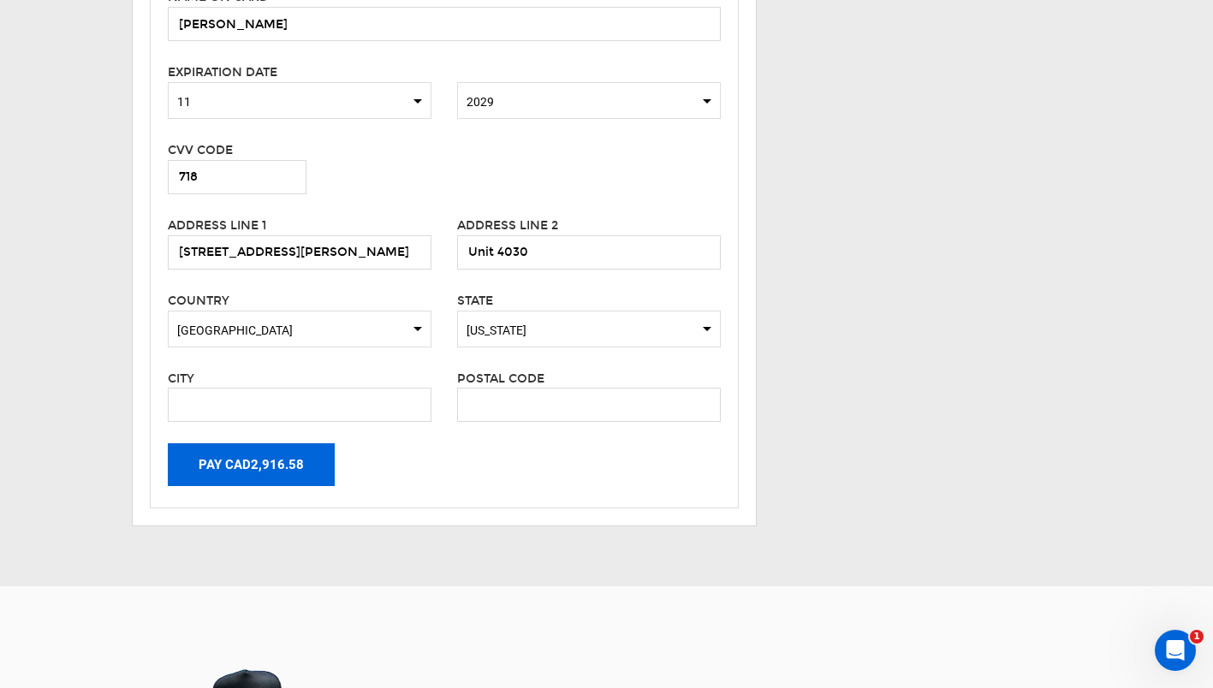
scroll to position [555, 0]
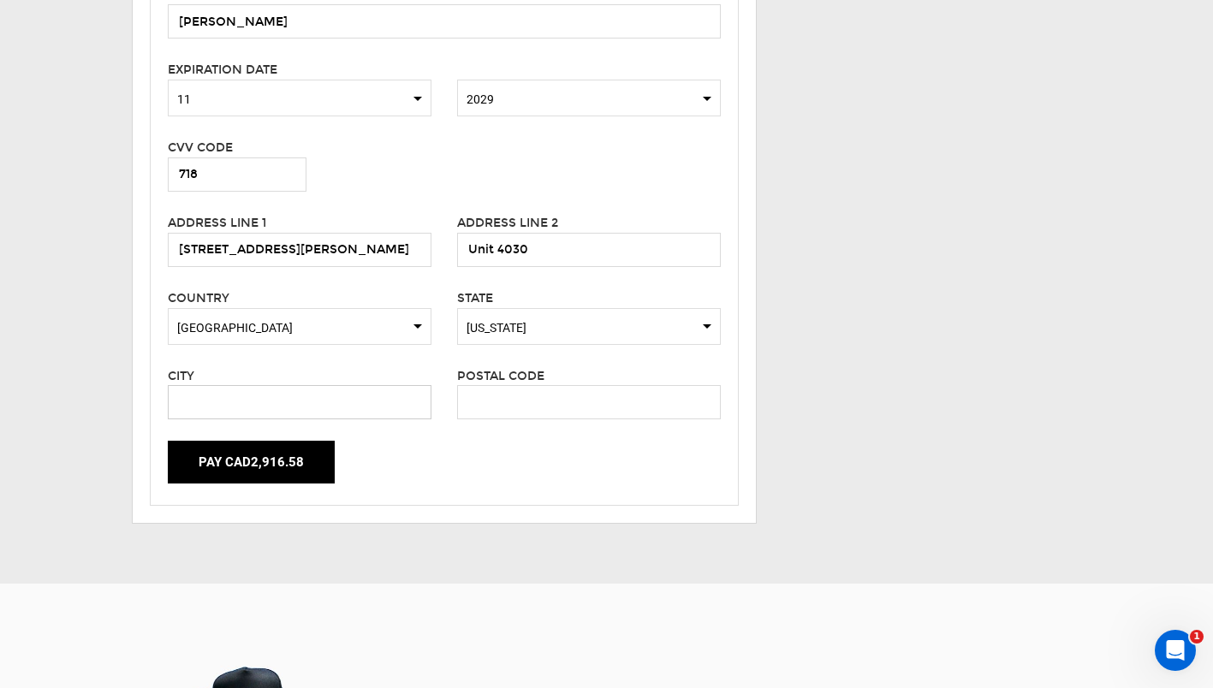
click at [275, 403] on input "text" at bounding box center [300, 402] width 264 height 34
type input "Scottsdale"
click at [483, 390] on input "text" at bounding box center [589, 402] width 264 height 34
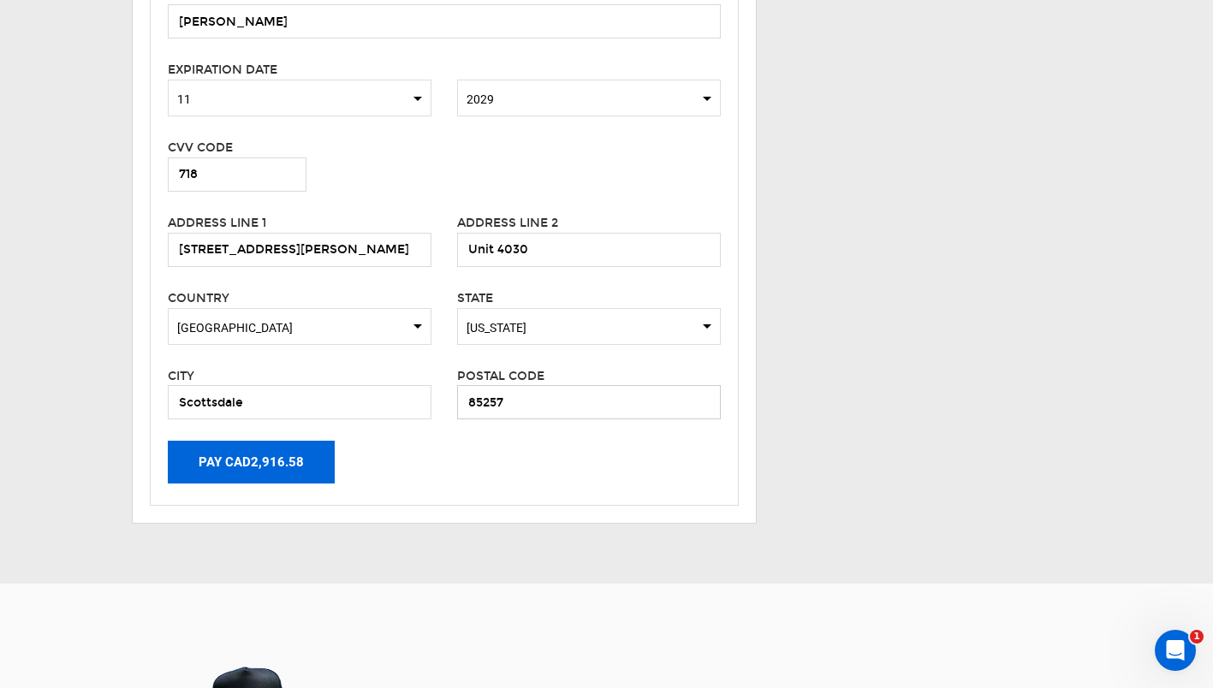
type input "85257"
click at [277, 465] on button "Pay CAD2,916.58" at bounding box center [251, 462] width 167 height 43
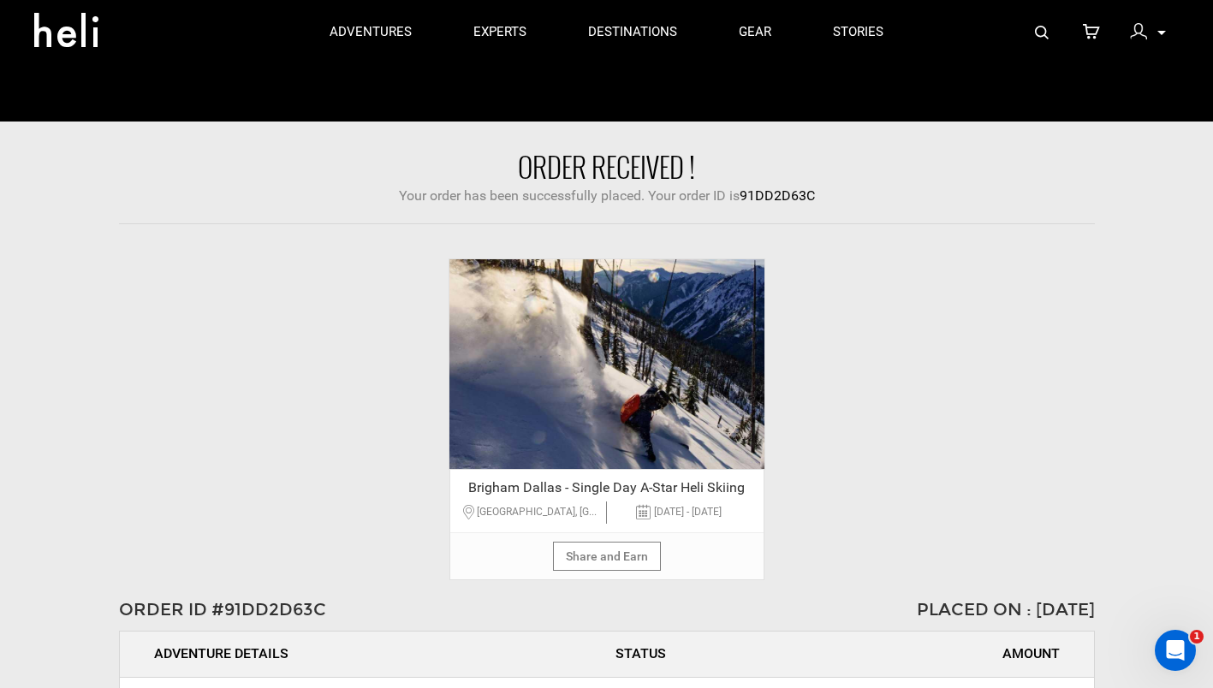
scroll to position [367, 0]
